Goal: Check status: Check status

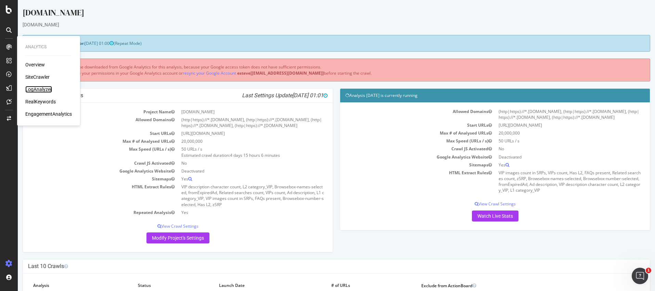
click at [31, 91] on div "LogAnalyzer" at bounding box center [38, 89] width 27 height 7
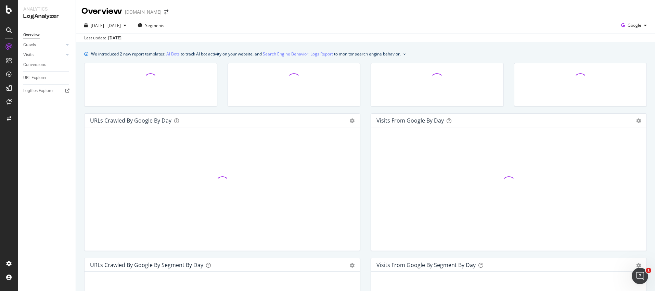
click at [453, 39] on div "Last update [DATE]" at bounding box center [365, 38] width 579 height 8
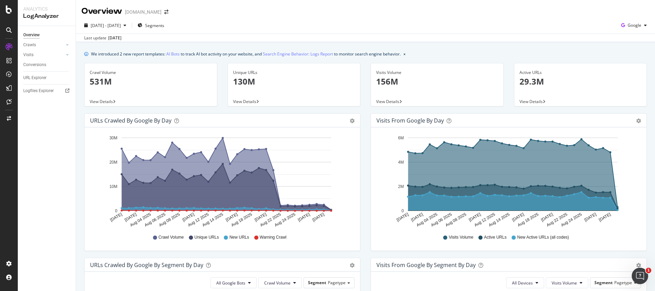
click at [266, 36] on div "Last update [DATE]" at bounding box center [365, 38] width 579 height 8
